Goal: Find specific page/section: Find specific page/section

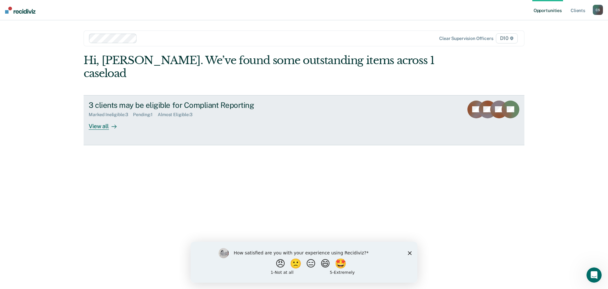
click at [107, 117] on div "View all" at bounding box center [106, 123] width 35 height 12
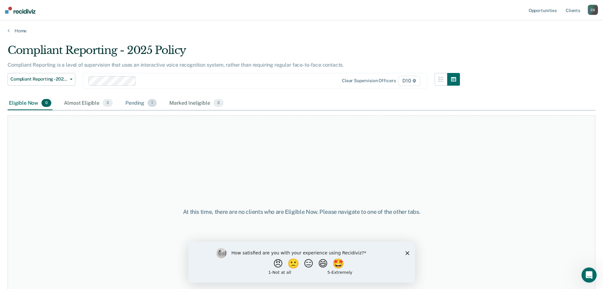
click at [135, 105] on div "Pending 1" at bounding box center [141, 103] width 34 height 14
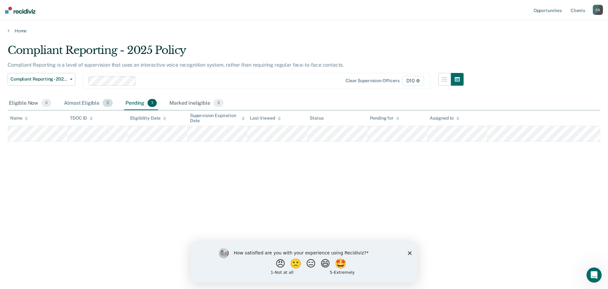
click at [90, 105] on div "Almost Eligible 3" at bounding box center [88, 103] width 51 height 14
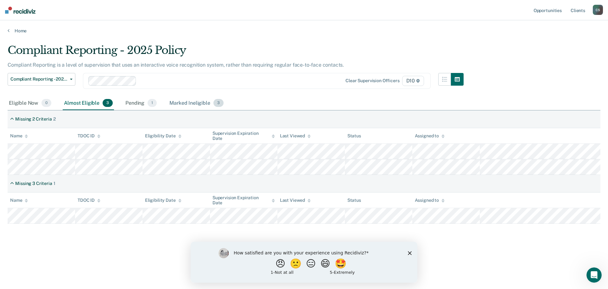
click at [193, 104] on div "Marked Ineligible 3" at bounding box center [196, 103] width 57 height 14
